Goal: Task Accomplishment & Management: Manage account settings

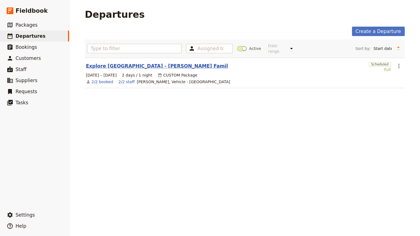
click at [105, 65] on link "Explore [GEOGRAPHIC_DATA] - [PERSON_NAME] Famil" at bounding box center [157, 66] width 142 height 7
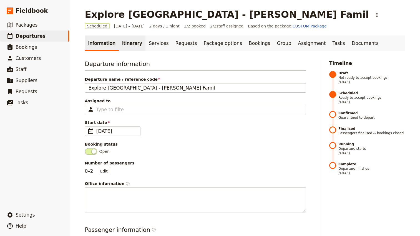
click at [129, 42] on link "Itinerary" at bounding box center [132, 43] width 27 height 16
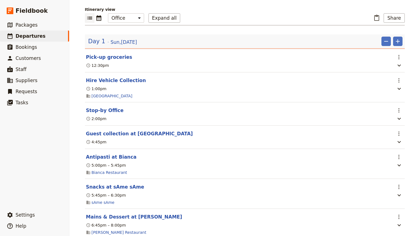
scroll to position [61, 0]
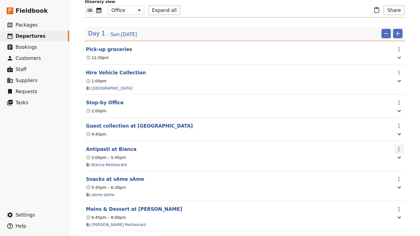
click at [399, 149] on icon "Actions" at bounding box center [398, 149] width 7 height 7
click at [384, 163] on span "Edit this itinerary item" at bounding box center [372, 163] width 44 height 6
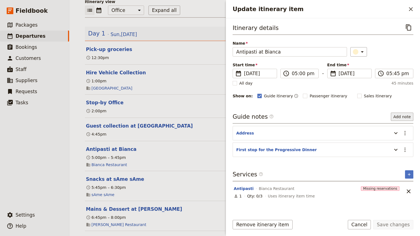
click at [407, 120] on button "Add note" at bounding box center [401, 117] width 22 height 8
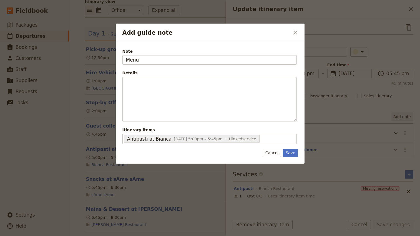
type input "Menu"
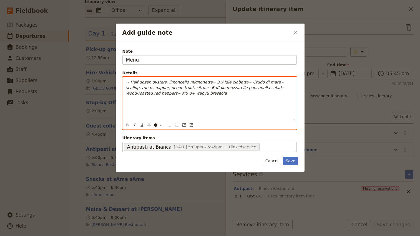
click at [130, 81] on em "~ Half dozen oysters, limoncello mignonette~ 3 x Idle ciabatta~ Crudo di mare -…" at bounding box center [206, 88] width 160 height 16
click at [205, 83] on em "Half dozen oysters, limoncello mignonette~ 3 x Idle ciabatta~ Crudo di mare - s…" at bounding box center [206, 88] width 160 height 16
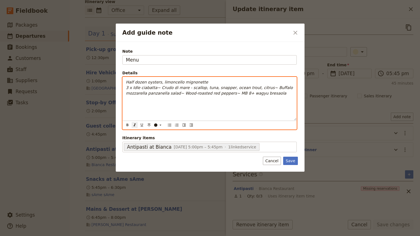
click at [158, 88] on em "3 x Idle ciabatta~ Crudo di mare - scallop, tuna, snapper, ocean trout, citrus~…" at bounding box center [210, 90] width 168 height 10
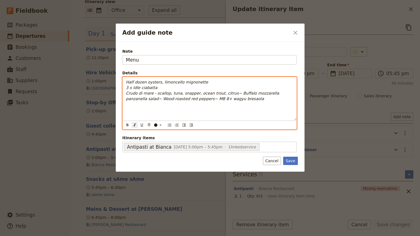
click at [155, 93] on em "Crudo di mare - scallop, tuna, snapper, ocean trout, citrus~ Buffalo mozzarella…" at bounding box center [203, 96] width 154 height 10
click at [233, 93] on em "Crudo di mare - scallop, tuna, snapper, ocean trout, citrus~ Buffalo mozzarella…" at bounding box center [203, 96] width 154 height 10
click at [127, 82] on em "Half dozen oysters, limoncello mignonette" at bounding box center [167, 82] width 82 height 4
click at [125, 87] on div "- Half dozen oysters, limoncello mignonette 3 x Idle ciabatta Crudo di mare - s…" at bounding box center [210, 98] width 174 height 43
click at [126, 95] on p "- Half dozen oysters, limoncello mignonette - 3 x Idle ciabatta Crudo di mare -…" at bounding box center [209, 93] width 167 height 28
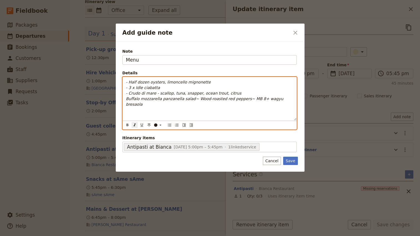
click at [125, 100] on div "- Half dozen oysters, limoncello mignonette - 3 x Idle ciabatta - Crudo di mare…" at bounding box center [210, 98] width 174 height 43
click at [197, 98] on em "- Buffalo mozzarella panzanella salad~ Wood-roasted red peppers~ MB 8+ wagyu br…" at bounding box center [206, 101] width 161 height 10
click at [181, 104] on em "- Wood-roasted red peppers~ MB 8+ wagyu bresaola" at bounding box center [177, 104] width 103 height 4
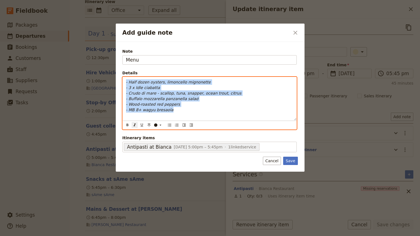
drag, startPoint x: 186, startPoint y: 108, endPoint x: 113, endPoint y: 75, distance: 80.5
click at [113, 236] on div "Add guide note ​ Note Menu Details - Half dozen oysters, limoncello mignonette …" at bounding box center [210, 236] width 420 height 0
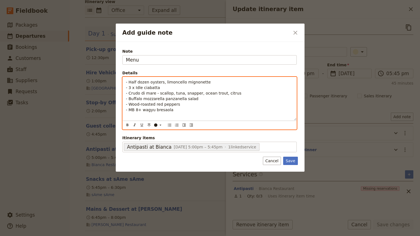
click at [225, 105] on p "- Half dozen oysters, limoncello mignonette - 3 x Idle ciabatta - Crudo di mare…" at bounding box center [209, 95] width 167 height 33
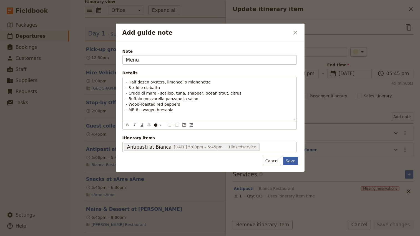
click at [291, 162] on button "Save" at bounding box center [290, 161] width 14 height 8
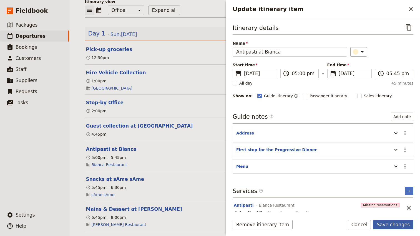
click at [397, 227] on button "Save changes" at bounding box center [393, 224] width 40 height 9
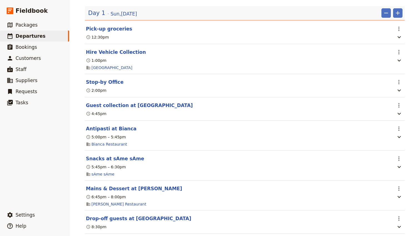
scroll to position [90, 0]
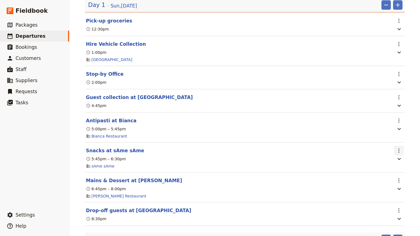
click at [400, 152] on icon "Actions" at bounding box center [398, 150] width 7 height 7
click at [382, 164] on span "Edit this itinerary item" at bounding box center [372, 164] width 44 height 6
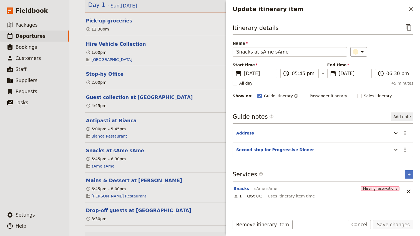
click at [396, 116] on button "Add note" at bounding box center [401, 117] width 22 height 8
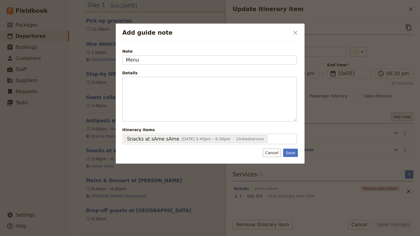
type input "Menu"
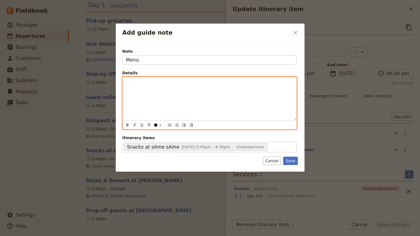
paste div "Add guide note"
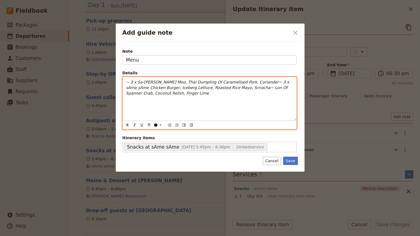
click at [130, 82] on em "~ 3 x Sa-[PERSON_NAME] Moo, Thai Dumpling Of Caramelised Pork, Coriander~ 3 x s…" at bounding box center [208, 88] width 164 height 16
click at [254, 82] on em "- 3 x Sa-[PERSON_NAME] Moo, Thai Dumpling Of Caramelised Pork, Coriander~ 3 x s…" at bounding box center [207, 88] width 163 height 16
click at [273, 87] on em "- 3 x sAme sAme Chicken Burger, Iceberg Lettuce, Roasted Rice Mayo, Sriracha~ L…" at bounding box center [209, 90] width 167 height 10
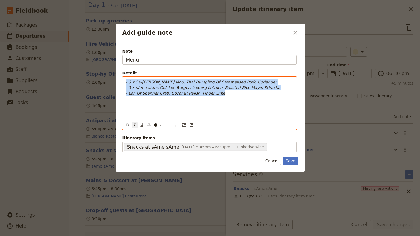
drag, startPoint x: 224, startPoint y: 93, endPoint x: 135, endPoint y: 73, distance: 91.2
click at [135, 73] on fieldset "Details - 3 x Sa-[PERSON_NAME] Moo, Thai Dumpling Of Caramelised Pork, Coriande…" at bounding box center [209, 99] width 174 height 59
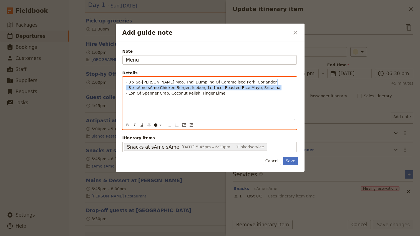
click at [214, 109] on div "- 3 x Sa-[PERSON_NAME] Moo, Thai Dumpling Of Caramelised Pork, Coriander - 3 x …" at bounding box center [210, 98] width 174 height 43
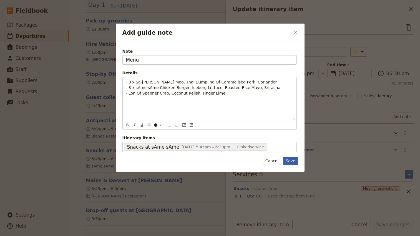
click at [289, 162] on button "Save" at bounding box center [290, 161] width 14 height 8
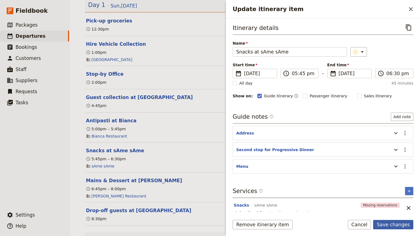
click at [386, 225] on button "Save changes" at bounding box center [393, 224] width 40 height 9
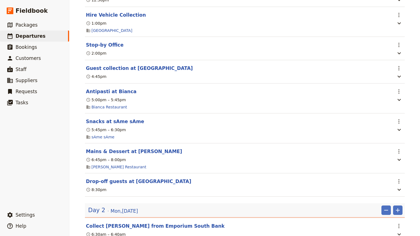
scroll to position [125, 0]
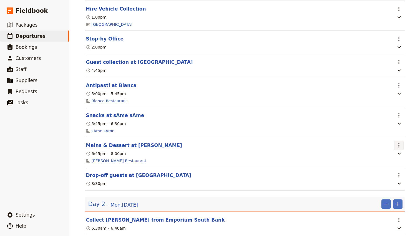
click at [399, 147] on icon "Actions" at bounding box center [398, 145] width 1 height 4
click at [383, 159] on span "Edit this itinerary item" at bounding box center [372, 159] width 44 height 6
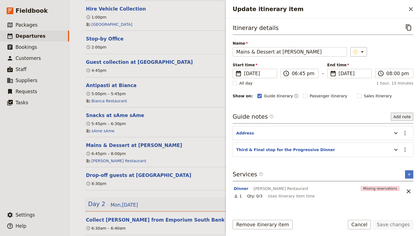
click at [402, 117] on button "Add note" at bounding box center [401, 117] width 22 height 8
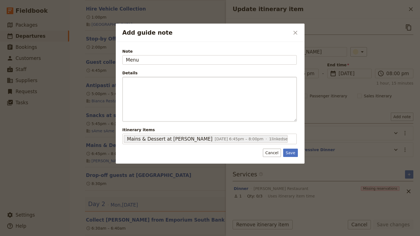
type input "Menu"
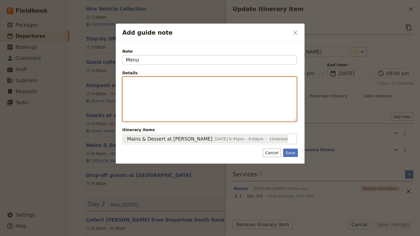
click at [152, 82] on p "Add guide note" at bounding box center [209, 82] width 167 height 6
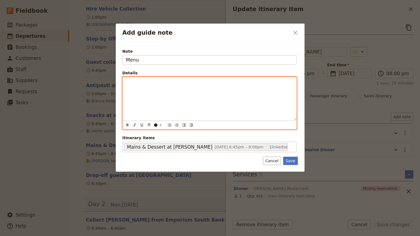
paste div "Add guide note"
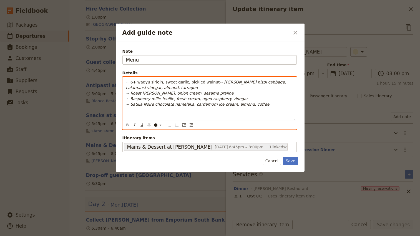
click at [130, 82] on span "~ 6+ wagyu sirloin, sweet garlic, pickled walnut" at bounding box center [173, 82] width 94 height 4
click at [214, 81] on em "~ [PERSON_NAME] hispi cabbage, calamansi vinegar, almond, tarragon" at bounding box center [205, 85] width 159 height 10
click at [129, 93] on em "~ Roast [PERSON_NAME], onion cream, sesame praline" at bounding box center [180, 93] width 108 height 4
click at [129, 99] on em "~ Raspberry mille-feuille, fresh cream, aged raspberry vinegar" at bounding box center [187, 98] width 122 height 4
click at [130, 104] on em "~ Satilia Noire chocolate namelaka, cardamom ice cream, almond, coffee" at bounding box center [197, 104] width 143 height 4
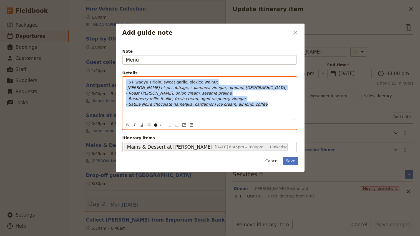
drag, startPoint x: 262, startPoint y: 104, endPoint x: 106, endPoint y: 64, distance: 161.0
click at [106, 236] on div "Add guide note ​ Note Menu Details - 6+ wagyu sirloin, sweet garlic, pickled wa…" at bounding box center [210, 236] width 420 height 0
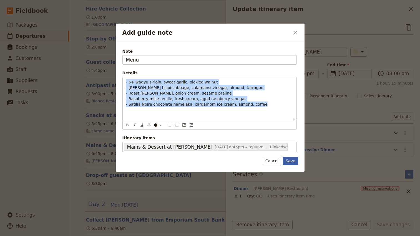
click at [290, 163] on button "Save" at bounding box center [290, 161] width 14 height 8
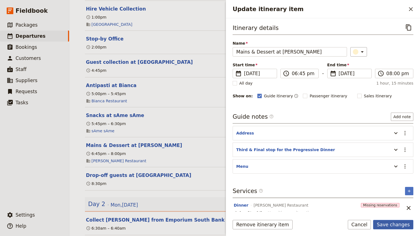
click at [391, 223] on button "Save changes" at bounding box center [393, 224] width 40 height 9
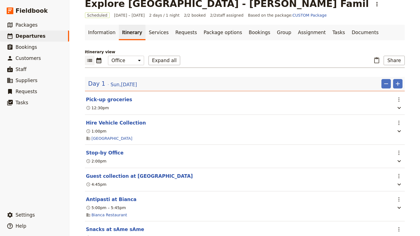
scroll to position [0, 0]
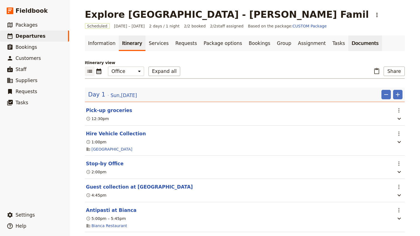
click at [348, 43] on link "Documents" at bounding box center [365, 43] width 34 height 16
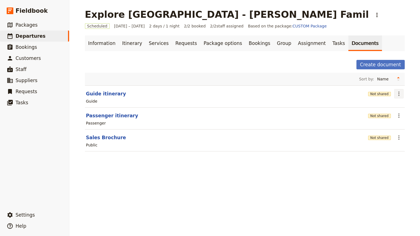
click at [396, 94] on icon "Actions" at bounding box center [398, 93] width 7 height 7
click at [382, 106] on span "Share" at bounding box center [383, 106] width 34 height 6
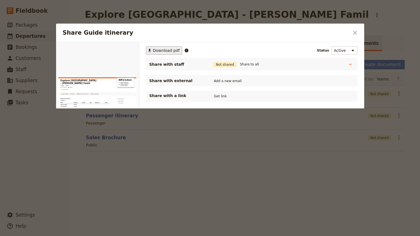
click at [163, 52] on span "Download pdf" at bounding box center [166, 51] width 27 height 6
